Goal: Navigation & Orientation: Find specific page/section

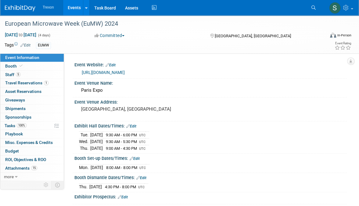
click at [74, 8] on link "Events" at bounding box center [74, 7] width 22 height 15
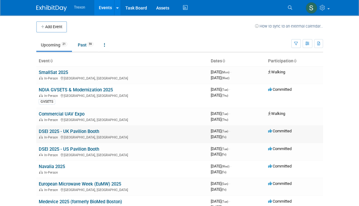
click at [80, 129] on link "DSEI 2025 - UK Pavilion Booth" at bounding box center [69, 131] width 60 height 5
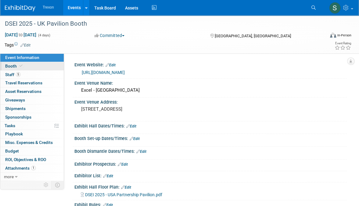
click at [12, 68] on span "Booth" at bounding box center [14, 65] width 19 height 5
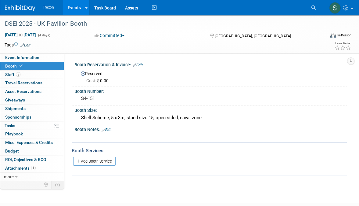
click at [76, 8] on link "Events" at bounding box center [74, 7] width 22 height 15
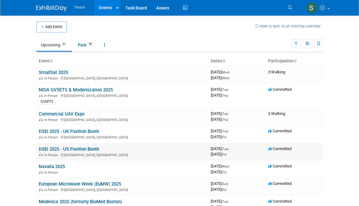
click at [76, 148] on link "DSEI 2025 - US Pavilion Booth" at bounding box center [69, 148] width 60 height 5
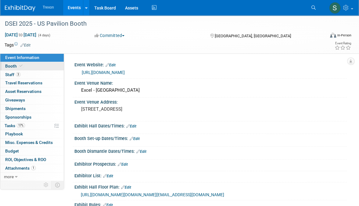
click at [13, 67] on span "Booth" at bounding box center [14, 65] width 19 height 5
